Goal: Submit feedback/report problem

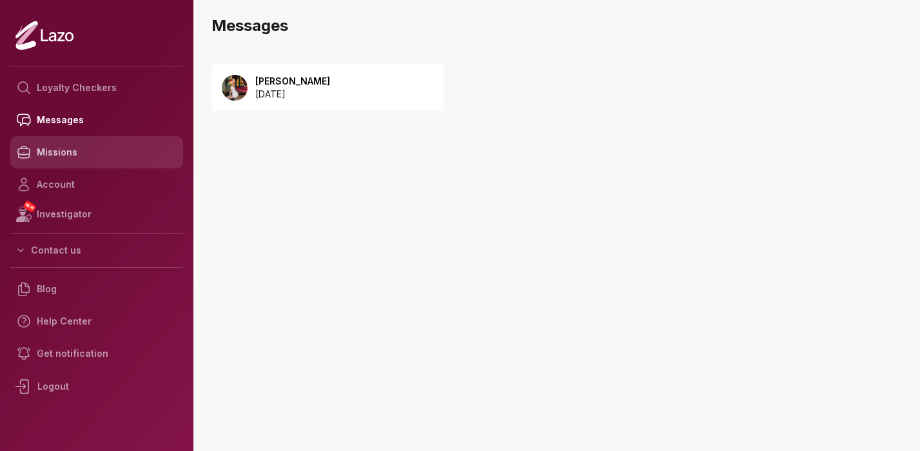
click at [77, 150] on link "Missions" at bounding box center [96, 152] width 173 height 32
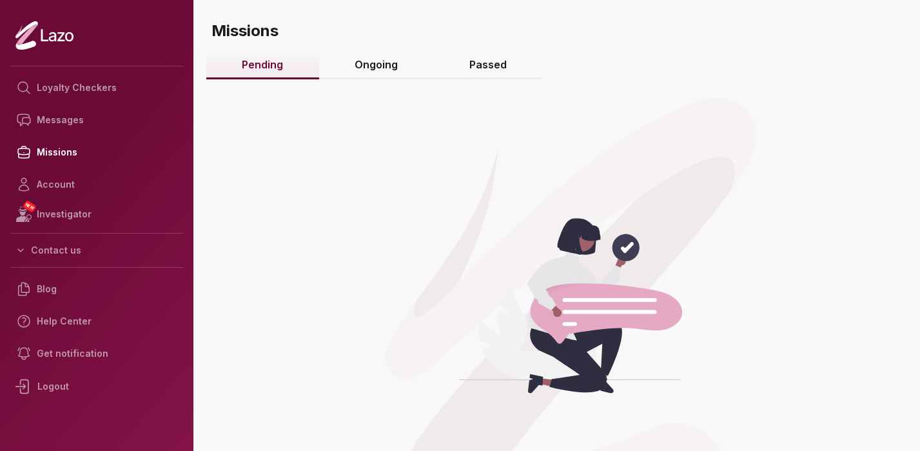
click at [377, 64] on link "Ongoing" at bounding box center [376, 66] width 115 height 28
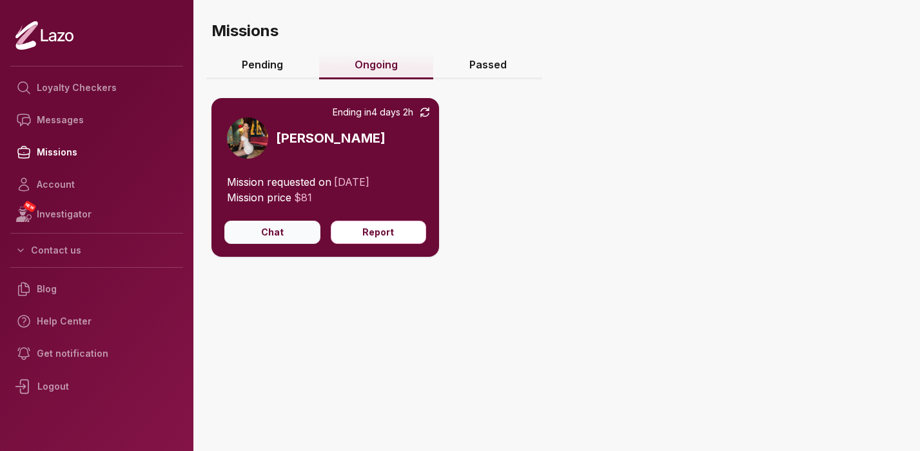
click at [302, 232] on button "Chat" at bounding box center [272, 232] width 96 height 23
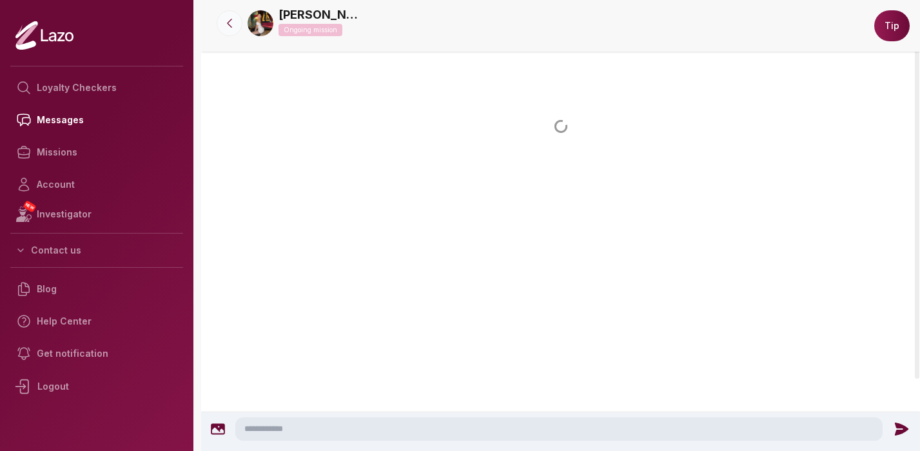
click at [229, 29] on icon at bounding box center [229, 23] width 13 height 13
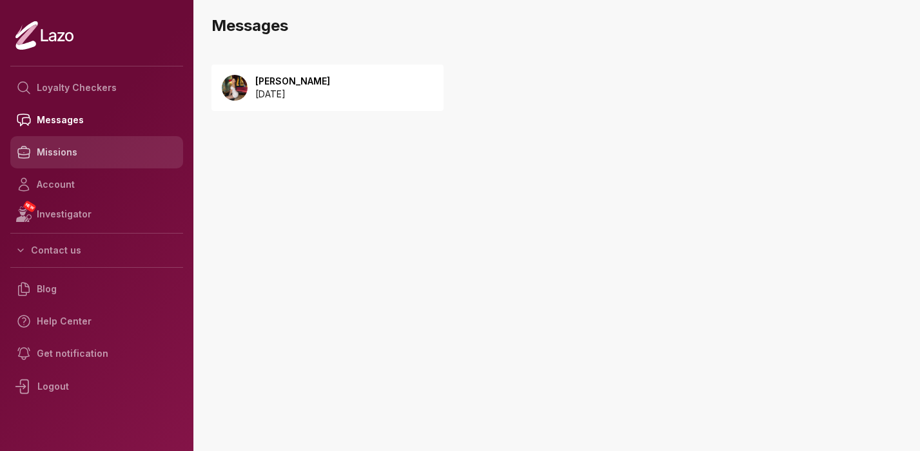
click at [83, 152] on link "Missions" at bounding box center [96, 152] width 173 height 32
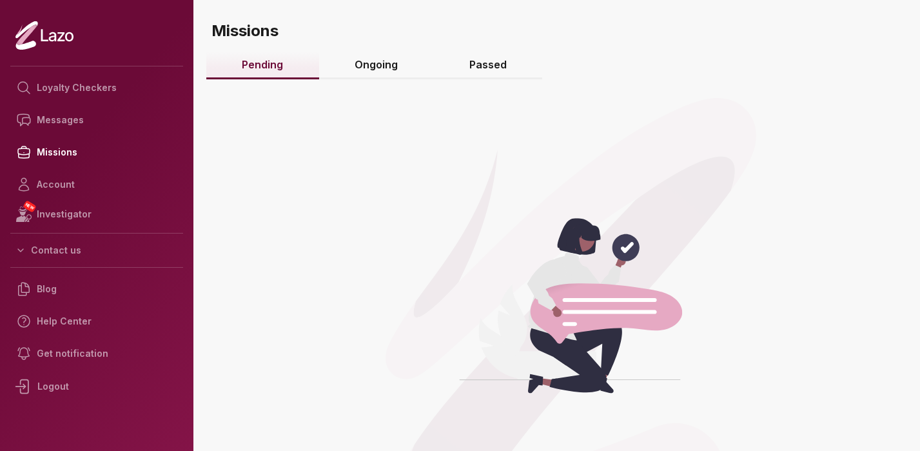
click at [382, 61] on link "Ongoing" at bounding box center [376, 66] width 115 height 28
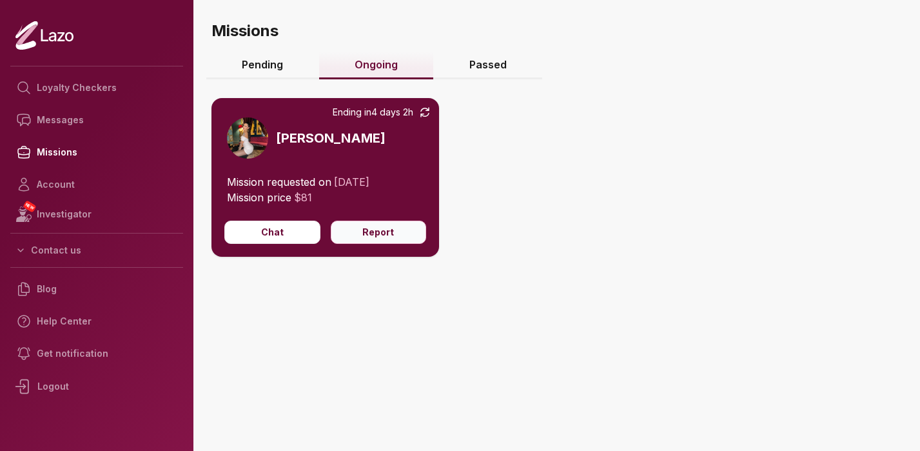
click at [396, 235] on button "Report" at bounding box center [379, 232] width 96 height 23
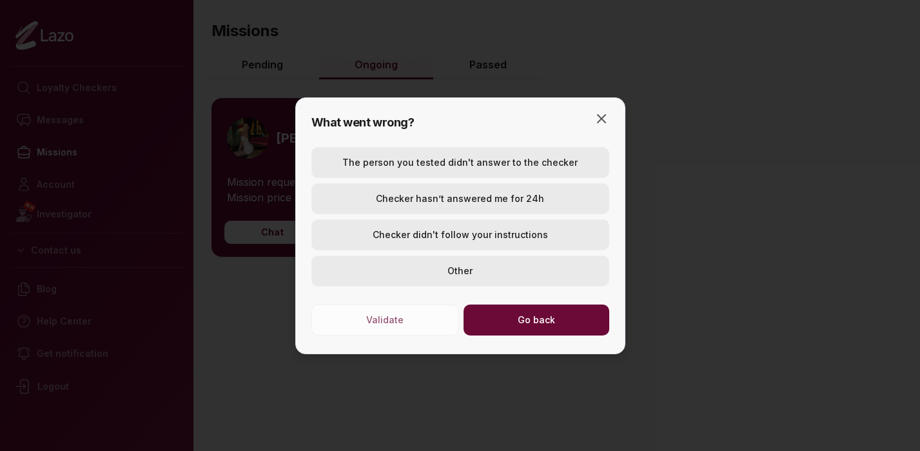
click at [580, 201] on button "Checker hasn’t answered me for 24h" at bounding box center [460, 198] width 298 height 31
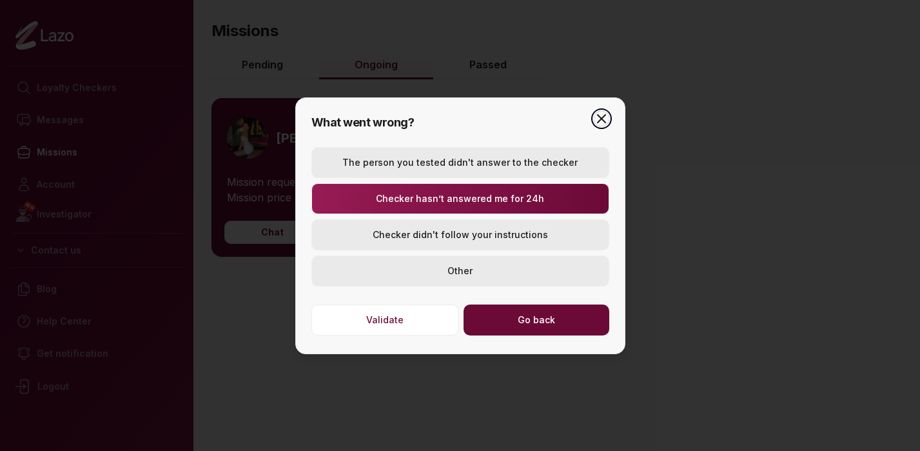
click at [604, 116] on icon "button" at bounding box center [601, 118] width 15 height 15
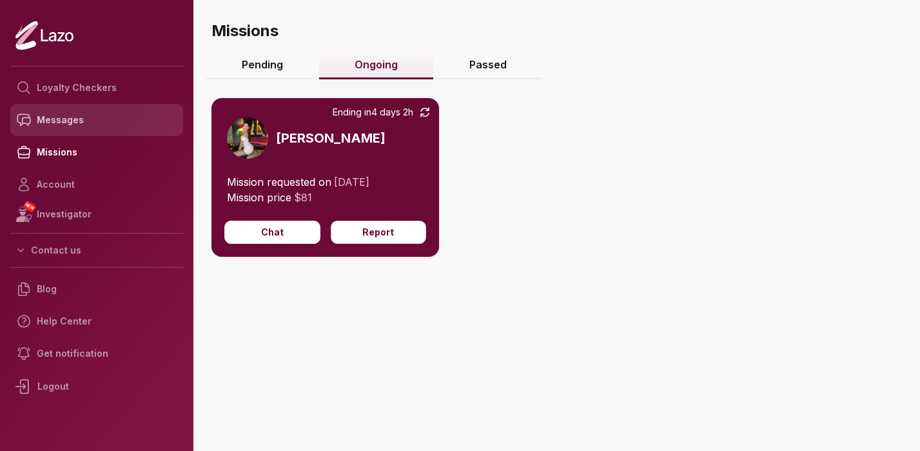
click at [97, 123] on link "Messages" at bounding box center [96, 120] width 173 height 32
